Goal: Transaction & Acquisition: Purchase product/service

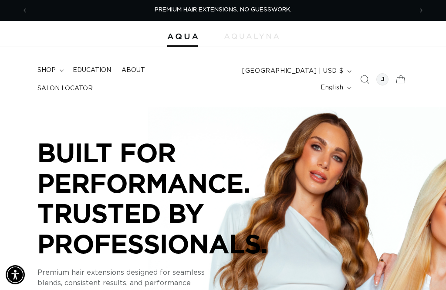
scroll to position [0, 384]
click at [409, 77] on icon at bounding box center [400, 79] width 19 height 19
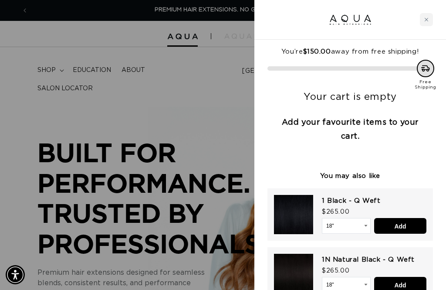
scroll to position [0, 0]
click at [421, 28] on div at bounding box center [350, 20] width 192 height 40
click at [432, 16] on div "Close cart" at bounding box center [426, 19] width 13 height 13
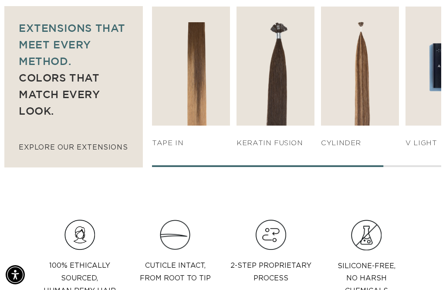
click at [185, 104] on link "SHOP NOW" at bounding box center [190, 108] width 75 height 17
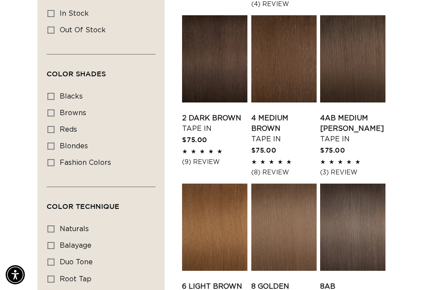
click at [47, 162] on input "fashion colors fashion colors (8 products)" at bounding box center [50, 162] width 7 height 7
checkbox input "true"
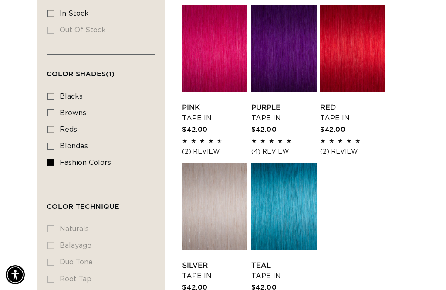
scroll to position [0, 768]
